Goal: Task Accomplishment & Management: Manage account settings

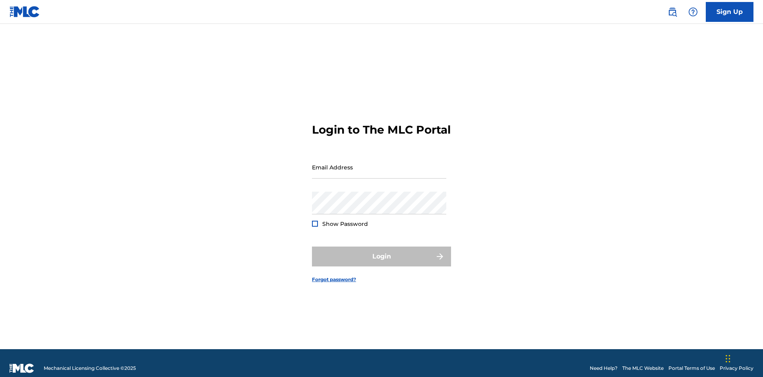
scroll to position [10, 0]
click at [379, 163] on input "Email Address" at bounding box center [379, 167] width 134 height 23
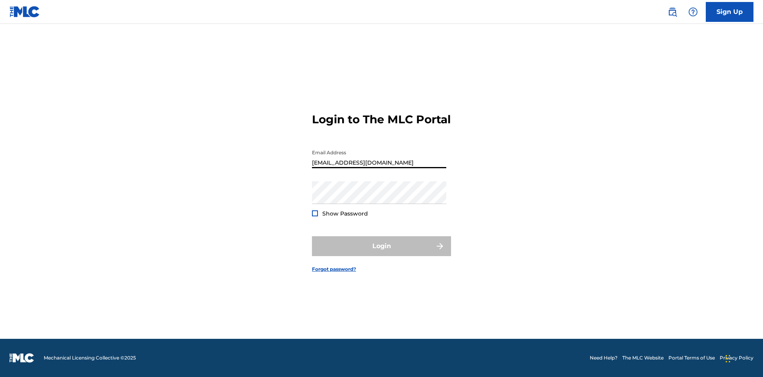
type input "[EMAIL_ADDRESS][DOMAIN_NAME]"
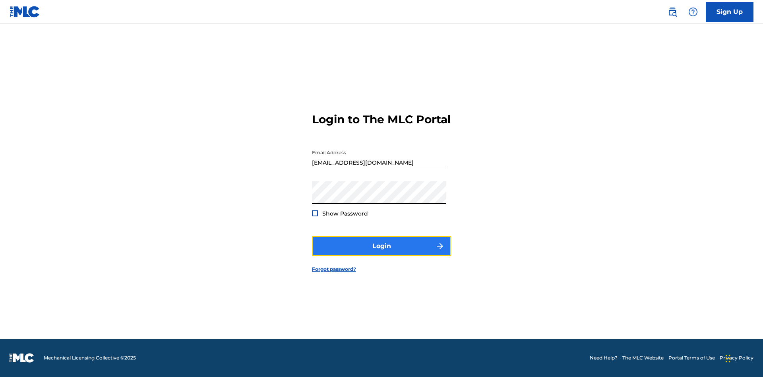
click at [381, 253] on button "Login" at bounding box center [381, 246] width 139 height 20
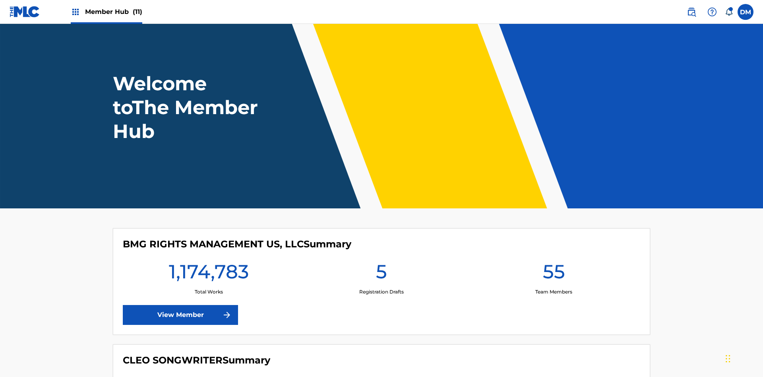
click at [113, 12] on span "Member Hub (11)" at bounding box center [113, 11] width 57 height 9
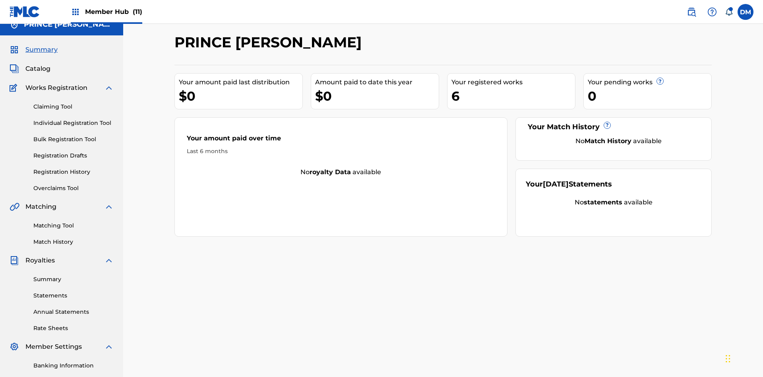
click at [73, 376] on link "Member Information" at bounding box center [73, 381] width 80 height 8
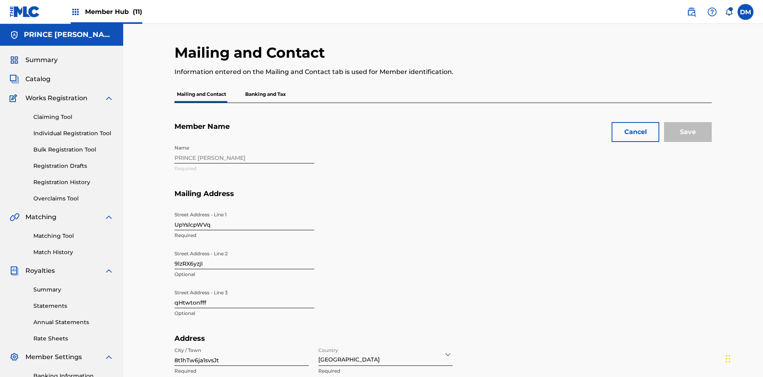
scroll to position [74, 0]
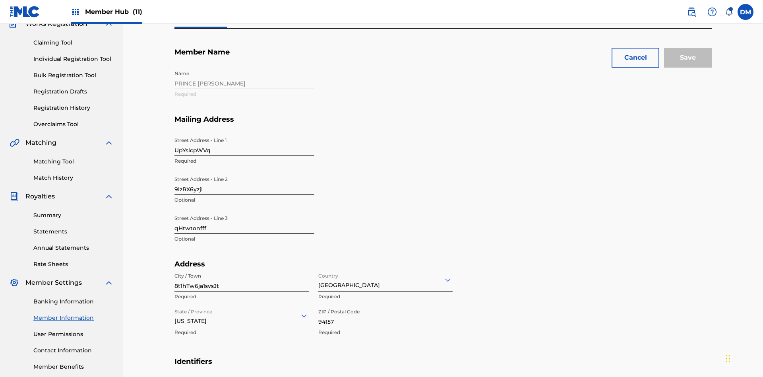
click at [244, 133] on input "UpYslcpWVq" at bounding box center [244, 144] width 140 height 23
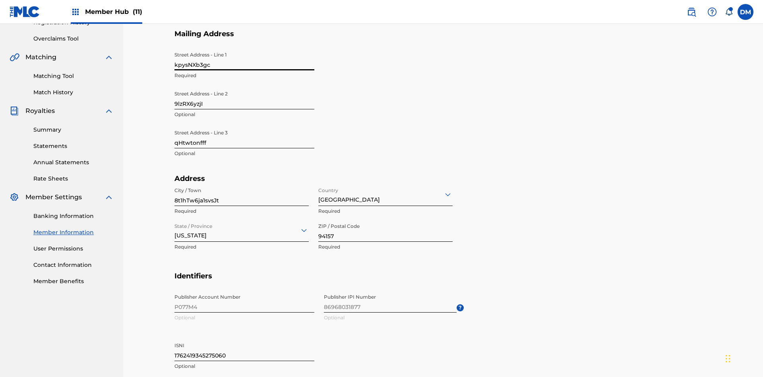
type input "kpysNXb3gc"
click at [244, 87] on input "9lzRX6yzjI" at bounding box center [244, 98] width 140 height 23
type input "mOCWKzhaCD"
click at [244, 126] on input "qHtwtonfff" at bounding box center [244, 137] width 140 height 23
type input "jcmSDFn8sC"
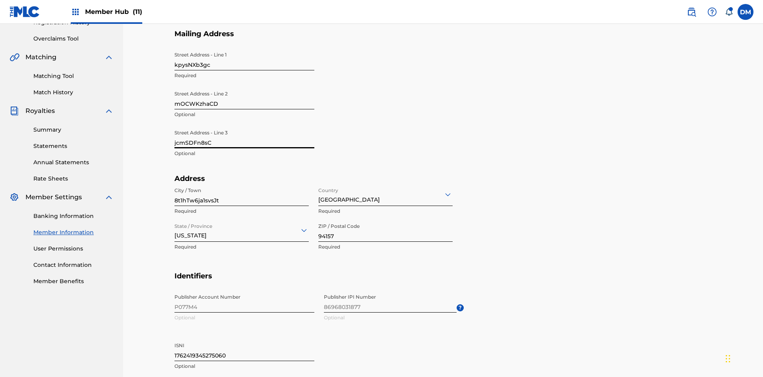
click at [242, 183] on input "8t1hTw6ja1svsJt" at bounding box center [241, 194] width 134 height 23
type input "9P9E9smCzOLxrXV"
click at [319, 190] on input "Country" at bounding box center [319, 194] width 2 height 8
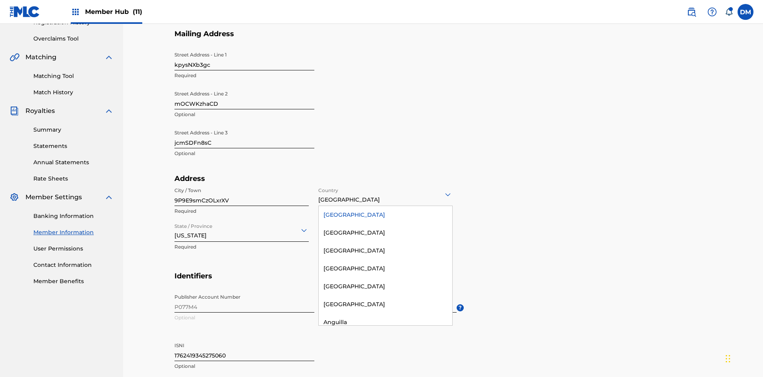
click at [385, 206] on div "United States" at bounding box center [385, 215] width 133 height 18
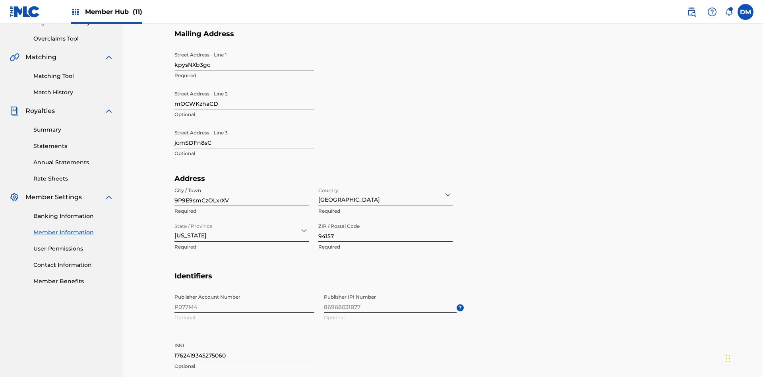
click at [175, 226] on input "State / Province" at bounding box center [175, 230] width 2 height 8
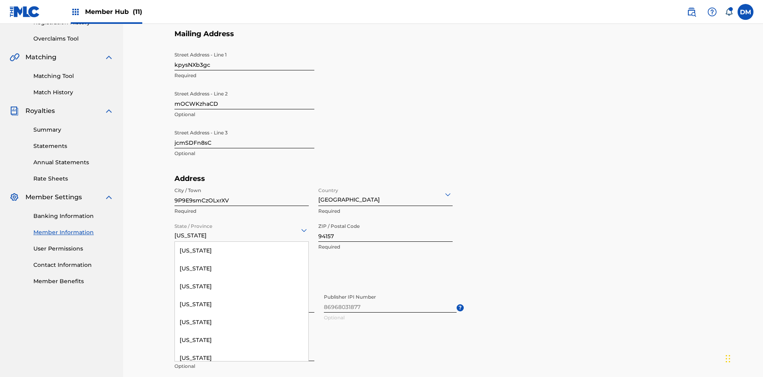
click at [242, 313] on div "Arizona" at bounding box center [241, 304] width 133 height 18
click at [385, 219] on input "94157" at bounding box center [385, 230] width 134 height 23
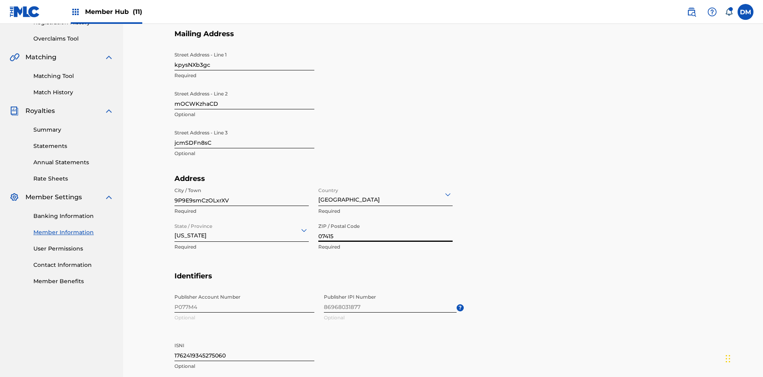
type input "07415"
click at [244, 338] on input "1762419345275060" at bounding box center [244, 349] width 140 height 23
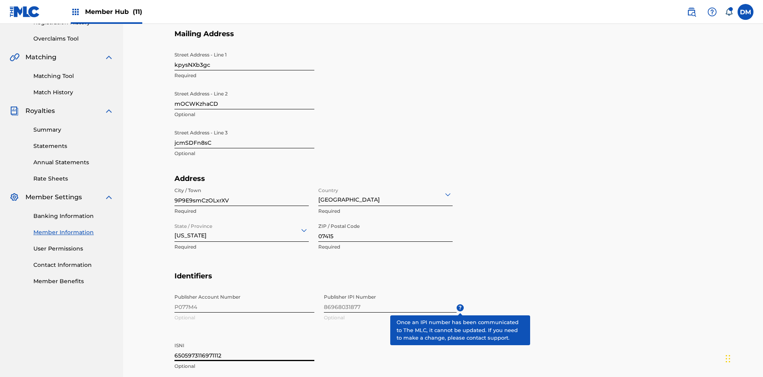
type input "6505973116971112"
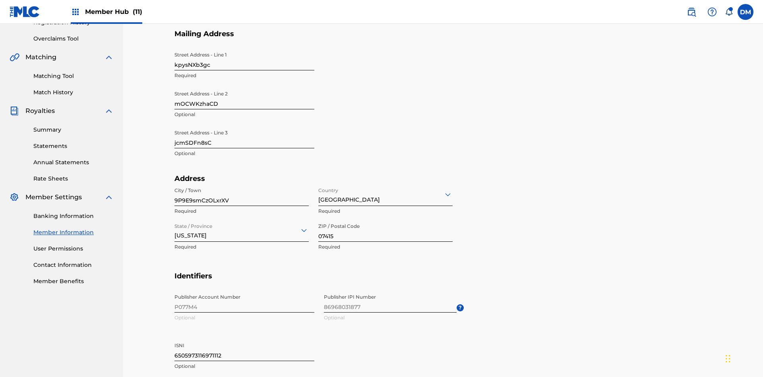
type input "132"
type input "1253533"
